Goal: Communication & Community: Answer question/provide support

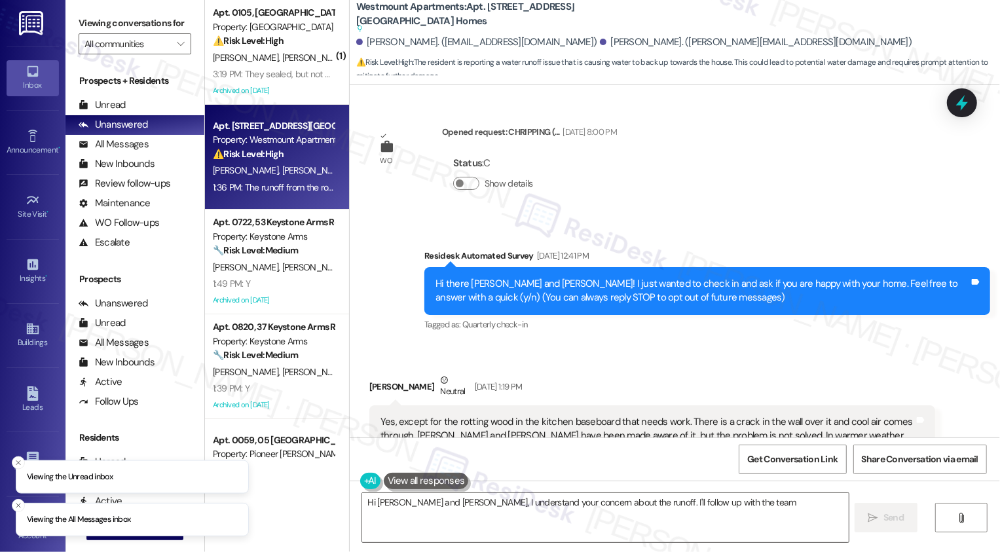
scroll to position [9254, 0]
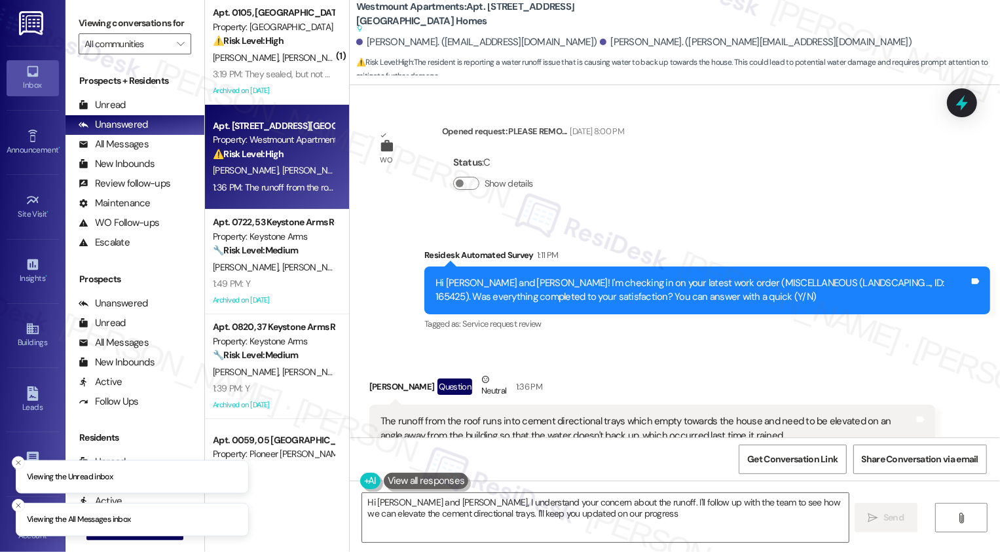
type textarea "Hi [PERSON_NAME] and [PERSON_NAME], I understand your concern about the runoff.…"
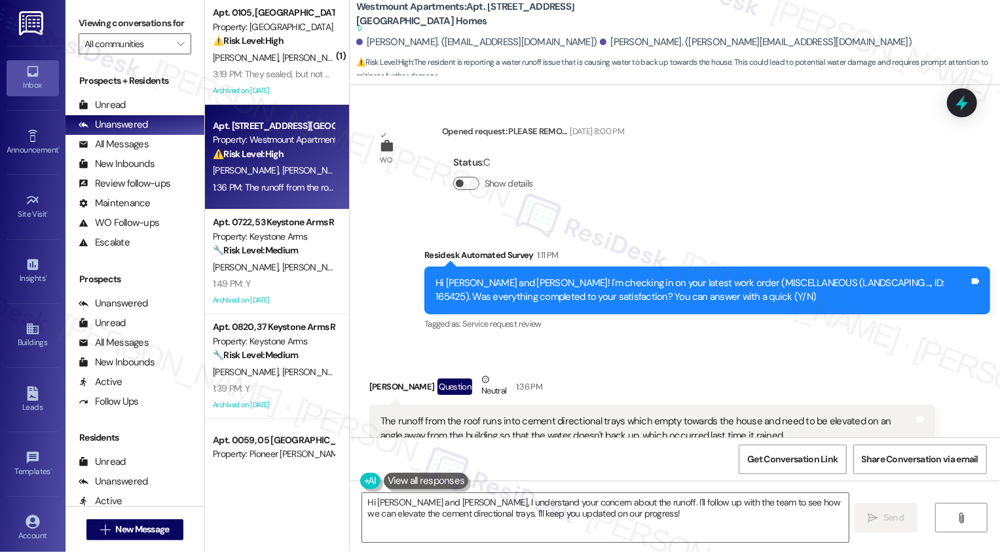
click at [460, 177] on button "Show details" at bounding box center [466, 183] width 26 height 13
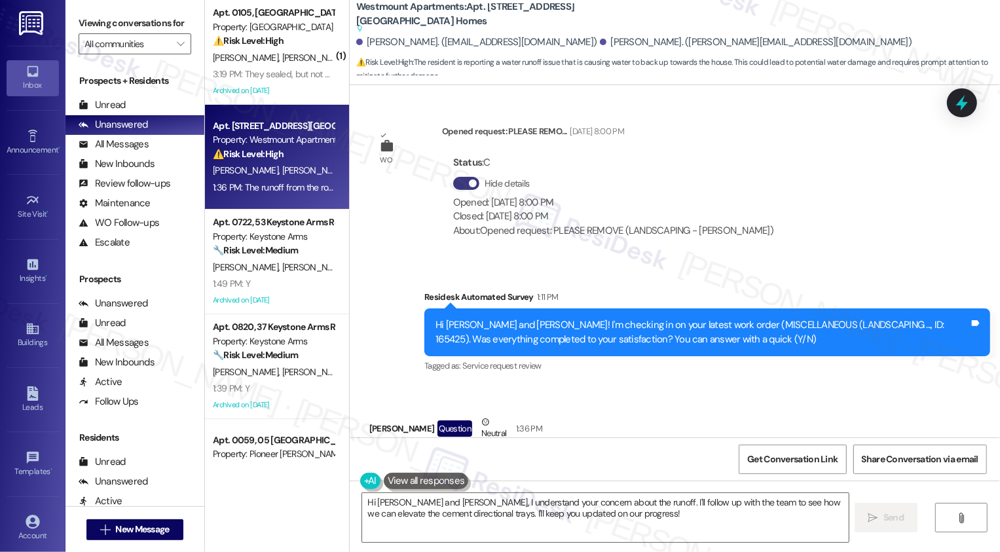
scroll to position [9296, 0]
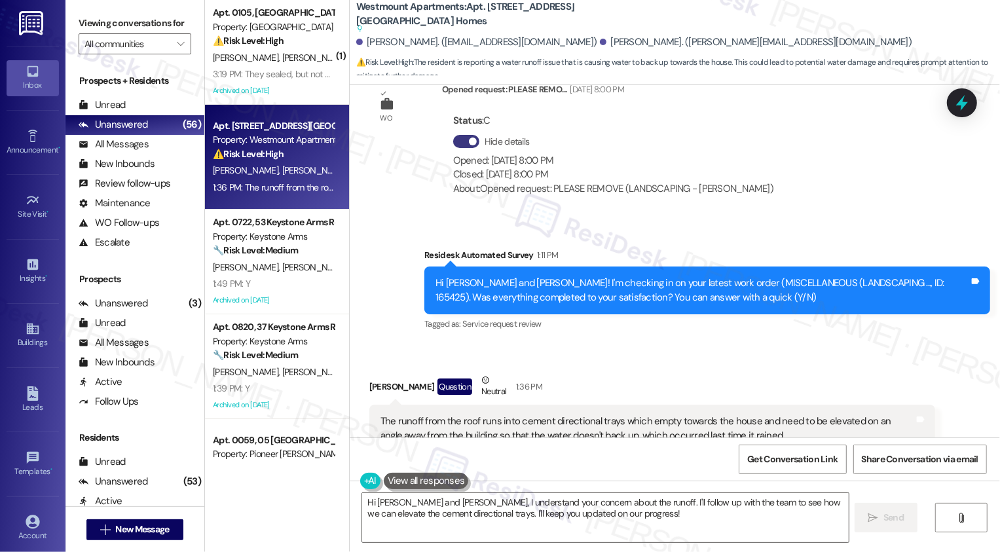
click at [391, 415] on div "The runoff from the roof runs into cement directional trays which empty towards…" at bounding box center [648, 429] width 534 height 28
drag, startPoint x: 388, startPoint y: 376, endPoint x: 473, endPoint y: 377, distance: 84.5
click at [473, 415] on div "The runoff from the roof runs into cement directional trays which empty towards…" at bounding box center [648, 429] width 534 height 28
copy div "runoff from the roof"
